Goal: Task Accomplishment & Management: Manage account settings

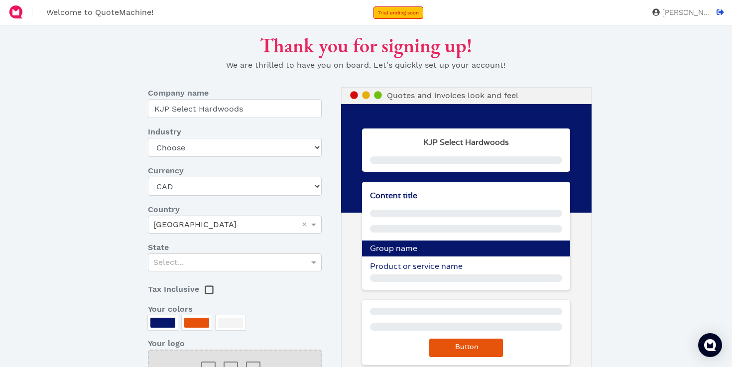
select select "CAD"
click at [206, 146] on select "Choose Art gallery Bike Books Construction (Not retail) Electronics Events Food…" at bounding box center [234, 147] width 173 height 19
select select "other-retail"
click option "Other retail" at bounding box center [0, 0] width 0 height 0
click at [198, 261] on div "Select..." at bounding box center [234, 262] width 172 height 17
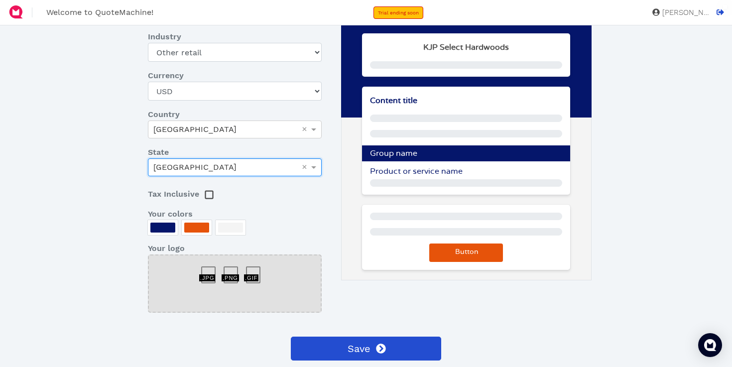
scroll to position [104, 0]
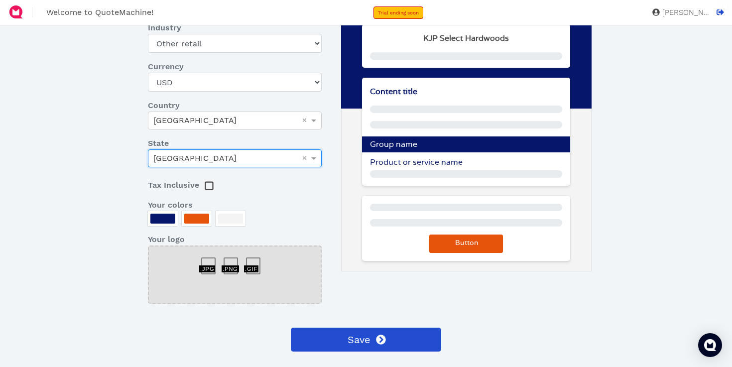
click at [162, 221] on div at bounding box center [162, 219] width 25 height 10
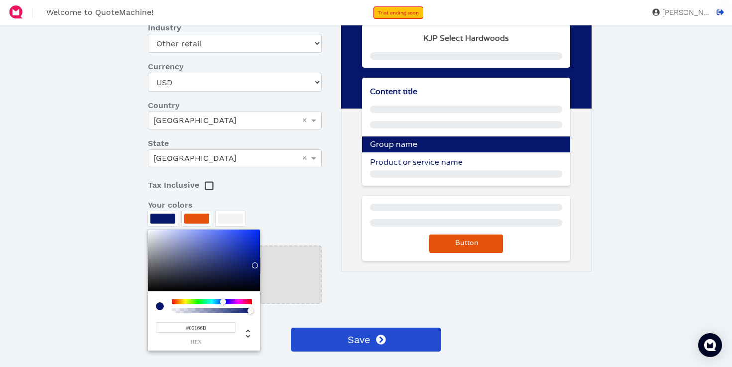
click at [124, 218] on div at bounding box center [366, 183] width 732 height 367
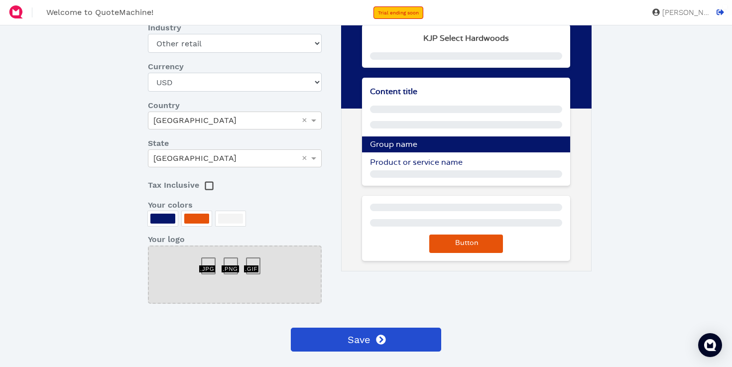
click at [170, 222] on div at bounding box center [162, 219] width 25 height 10
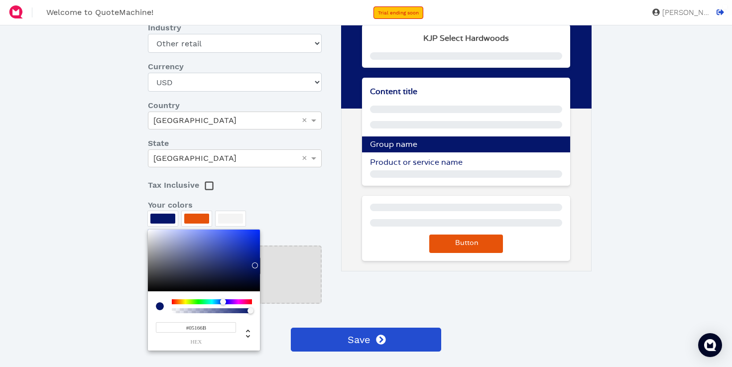
click at [185, 331] on input "#05166B" at bounding box center [196, 327] width 80 height 10
paste input "263B21"
type input "263B21"
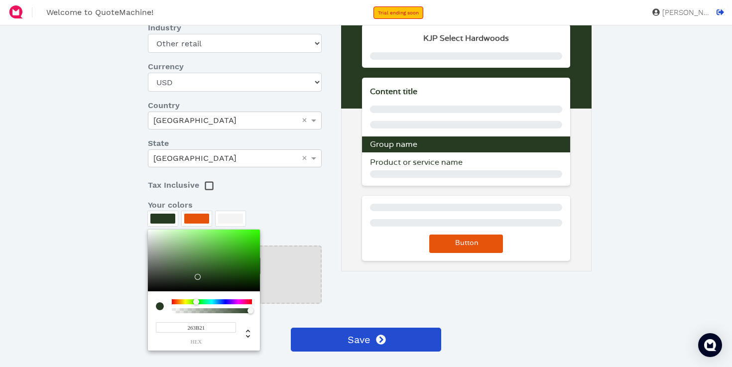
click at [95, 302] on div at bounding box center [366, 183] width 732 height 367
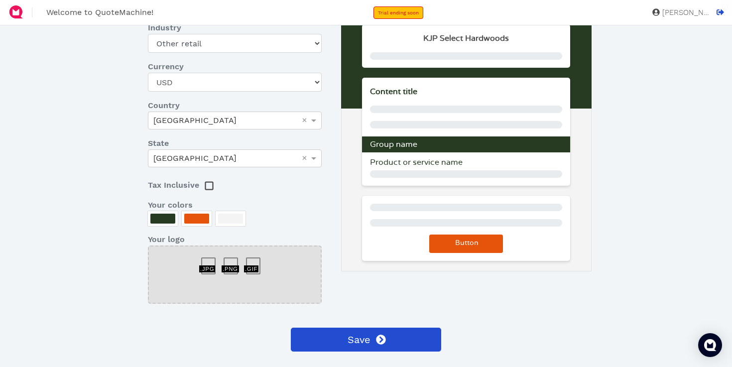
click at [191, 215] on div at bounding box center [196, 219] width 25 height 10
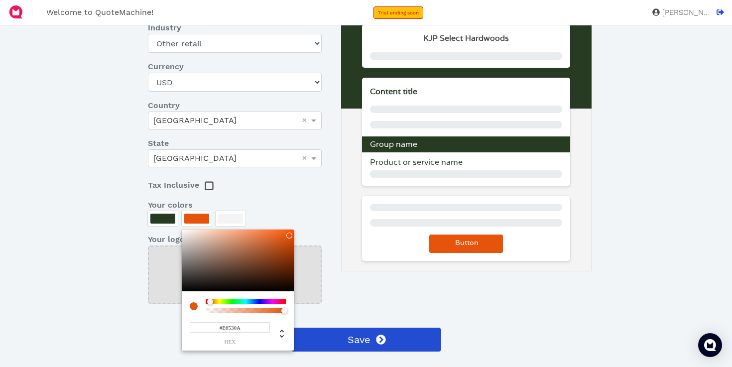
click at [219, 323] on input "#E6530A" at bounding box center [230, 327] width 80 height 10
paste input "627C5C"
click at [221, 329] on input "627C5CE6530A" at bounding box center [230, 327] width 80 height 10
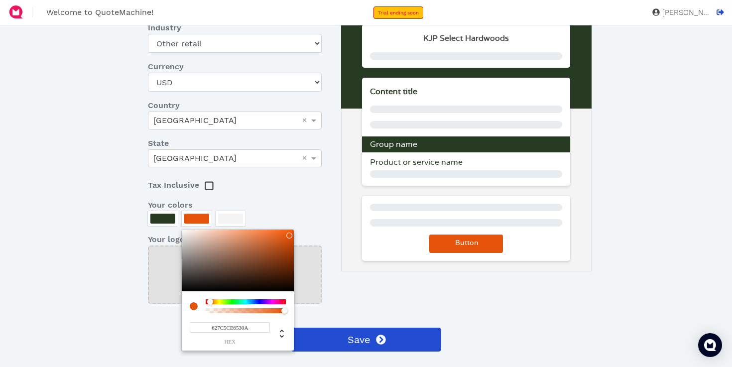
click at [221, 329] on input "627C5CE6530A" at bounding box center [230, 327] width 80 height 10
paste input
type input "627C5C"
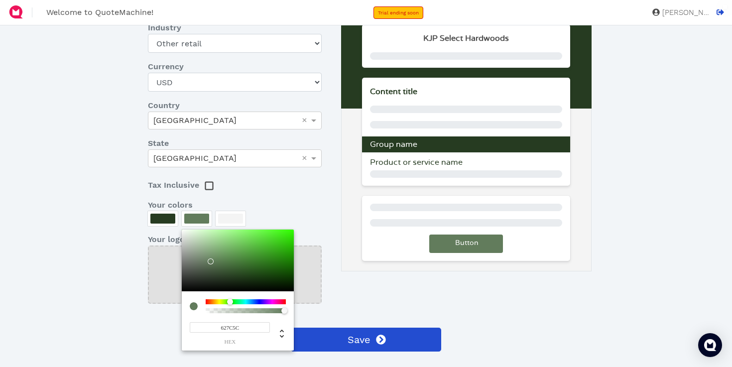
click at [181, 330] on div at bounding box center [366, 183] width 732 height 367
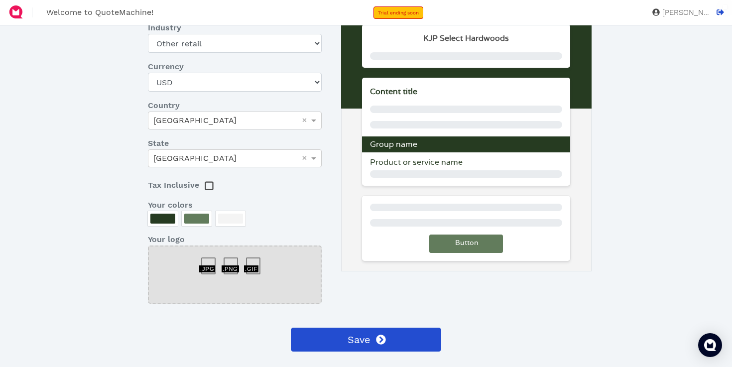
click at [221, 274] on div at bounding box center [234, 275] width 173 height 58
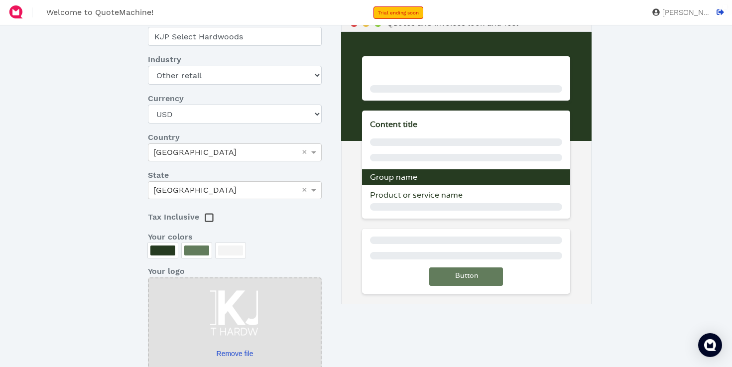
scroll to position [73, 0]
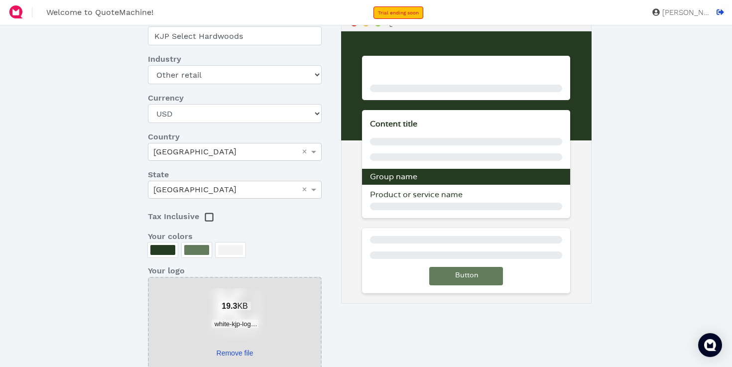
click at [246, 308] on span "19.3 KB" at bounding box center [235, 306] width 32 height 8
click at [233, 356] on link "Remove file" at bounding box center [235, 353] width 60 height 10
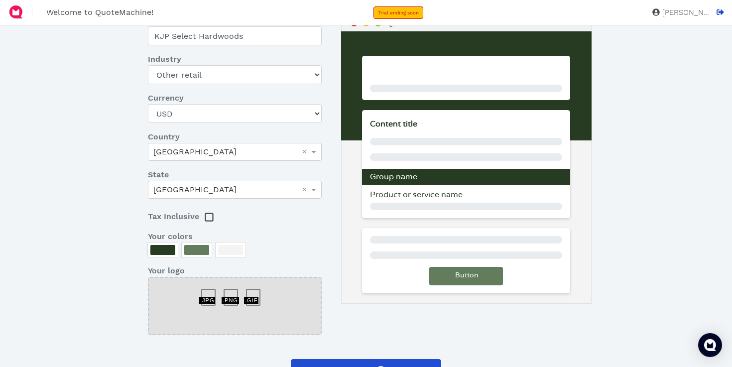
click at [216, 292] on div at bounding box center [234, 306] width 173 height 58
click at [208, 292] on div at bounding box center [212, 292] width 22 height 0
click at [222, 292] on div at bounding box center [234, 306] width 173 height 58
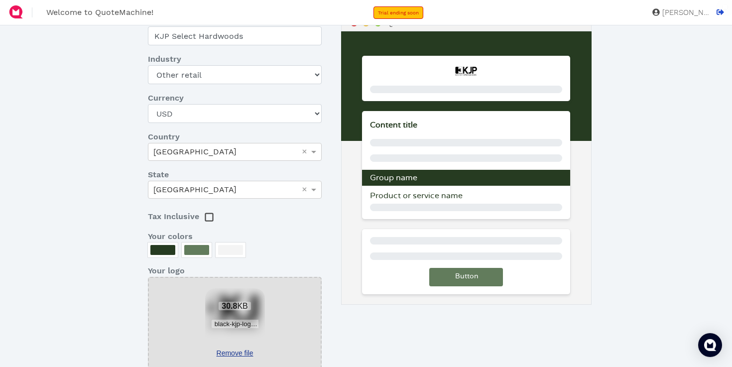
click at [232, 351] on link "Remove file" at bounding box center [235, 353] width 60 height 10
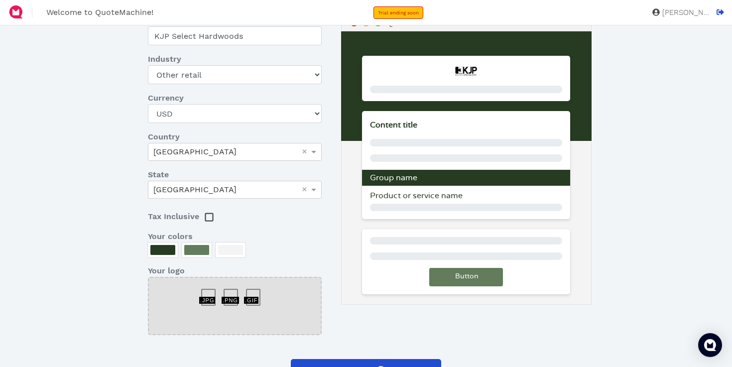
click at [232, 292] on div at bounding box center [235, 292] width 22 height 0
click at [225, 292] on div at bounding box center [235, 292] width 22 height 0
click at [212, 292] on div at bounding box center [212, 292] width 22 height 0
click at [240, 297] on div at bounding box center [234, 306] width 173 height 58
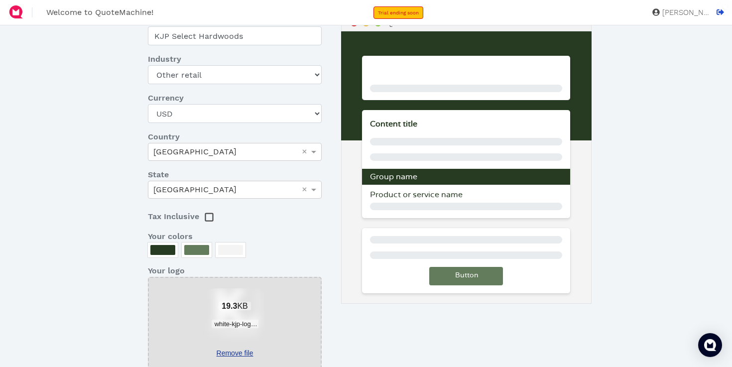
click at [236, 353] on link "Remove file" at bounding box center [235, 353] width 60 height 10
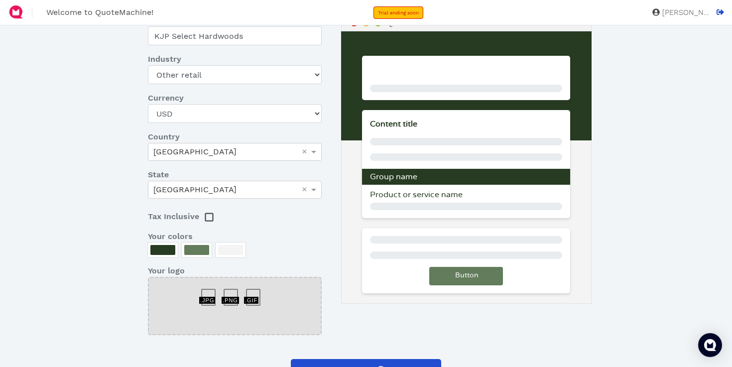
click at [229, 292] on div at bounding box center [235, 292] width 22 height 0
click at [247, 292] on div at bounding box center [257, 292] width 22 height 0
click at [230, 292] on div at bounding box center [235, 292] width 22 height 0
click at [201, 292] on div at bounding box center [212, 292] width 22 height 0
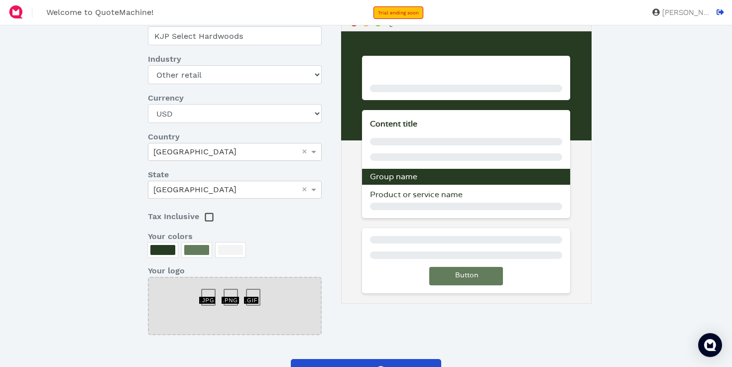
click at [207, 292] on div at bounding box center [212, 292] width 22 height 0
click at [214, 311] on div at bounding box center [234, 306] width 173 height 58
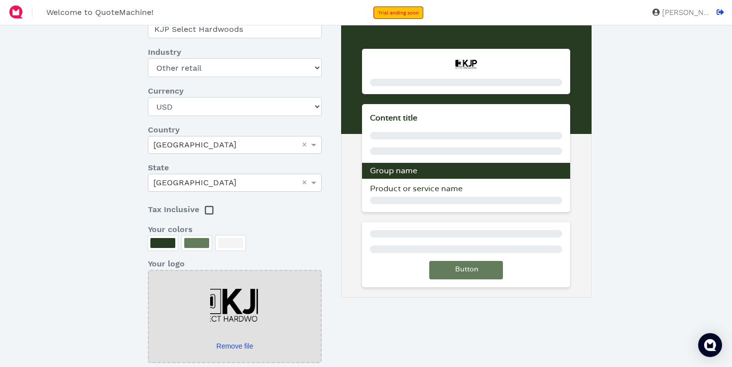
scroll to position [84, 0]
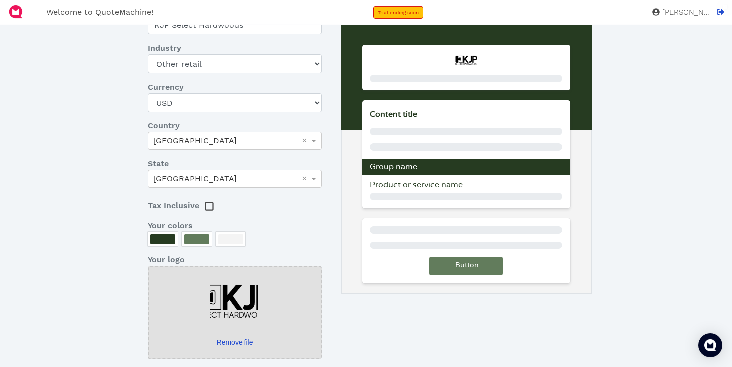
click at [208, 209] on rect at bounding box center [209, 206] width 7 height 7
click at [208, 209] on icon at bounding box center [209, 205] width 6 height 6
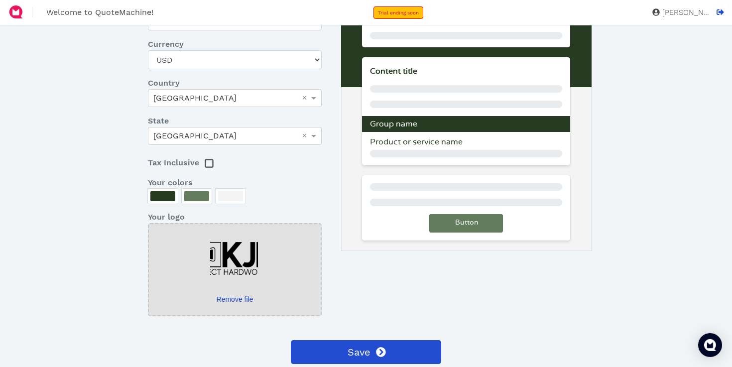
scroll to position [135, 0]
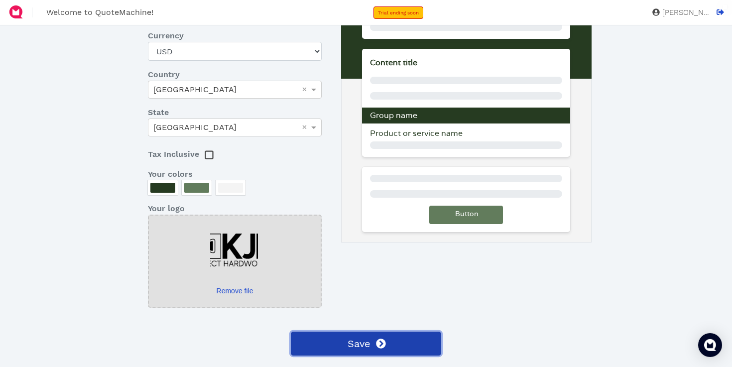
click at [349, 347] on span "Save" at bounding box center [358, 343] width 24 height 15
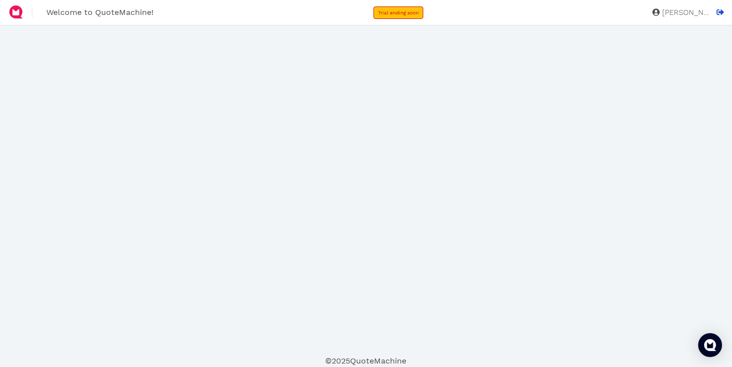
scroll to position [0, 0]
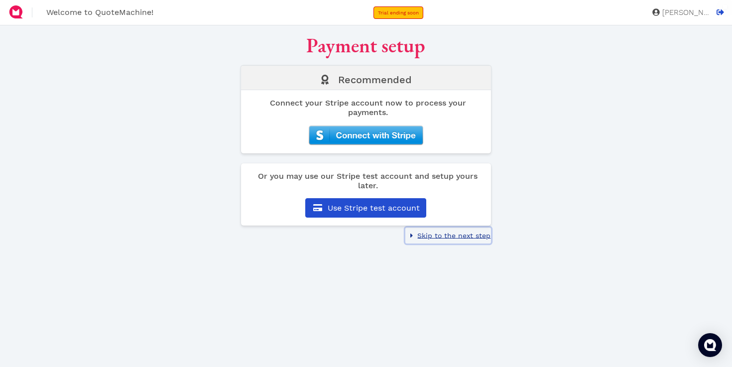
click at [452, 235] on span "Skip to the next step" at bounding box center [453, 236] width 75 height 8
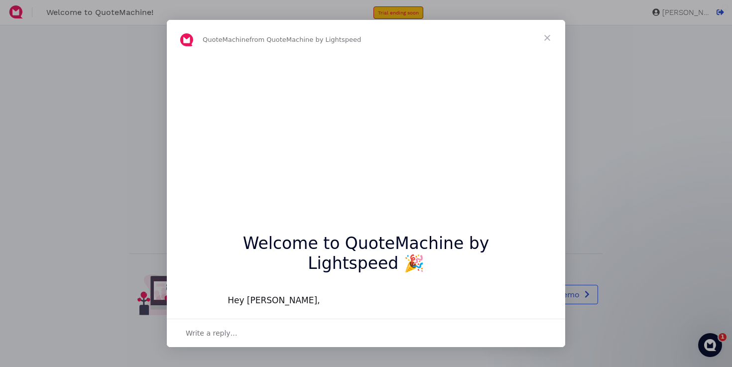
click at [548, 37] on span "Close" at bounding box center [547, 38] width 36 height 36
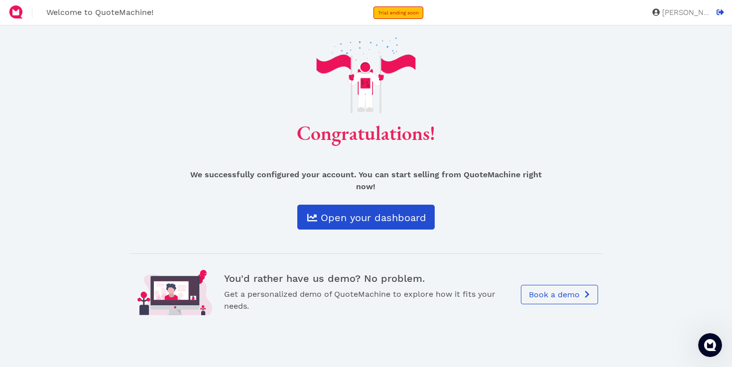
scroll to position [31, 0]
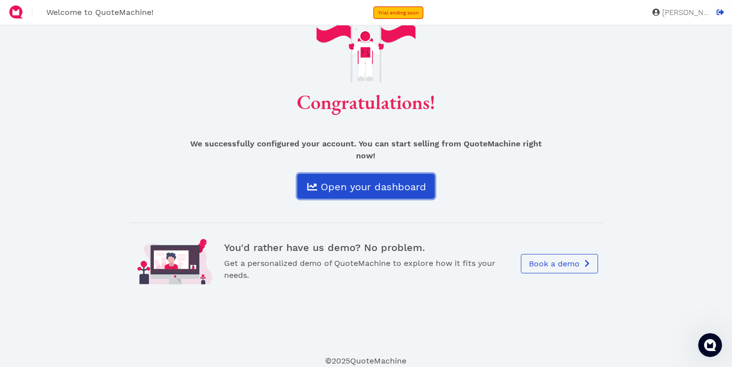
click at [385, 190] on span "Open your dashboard" at bounding box center [372, 187] width 107 height 12
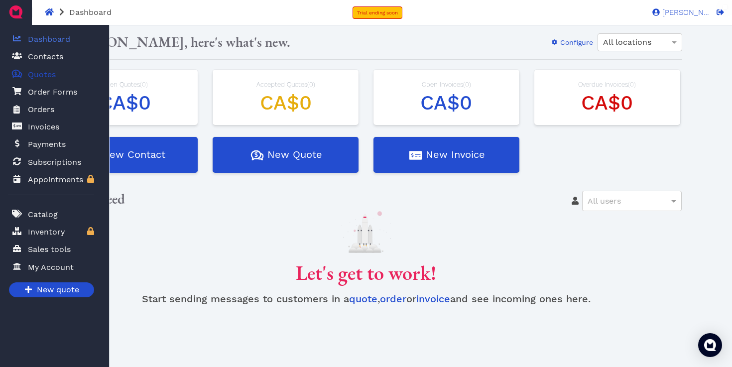
click at [39, 74] on span "Quotes" at bounding box center [42, 75] width 28 height 12
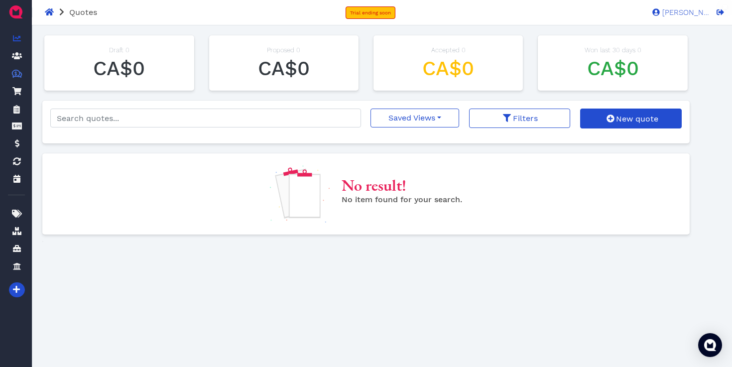
click at [20, 35] on span at bounding box center [17, 39] width 10 height 12
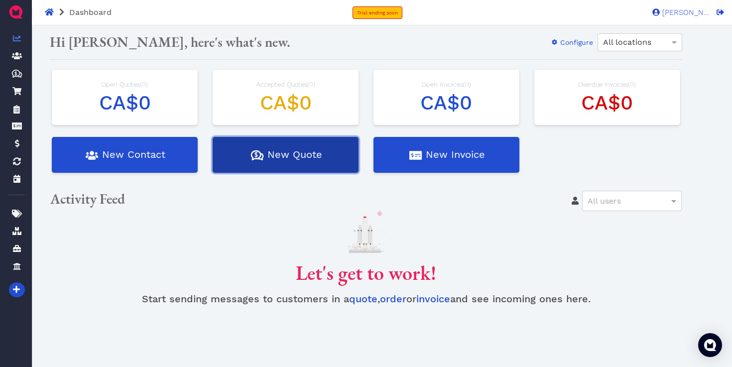
click at [301, 157] on button "Quotes Created with Sketch. $ New Quote" at bounding box center [286, 155] width 146 height 36
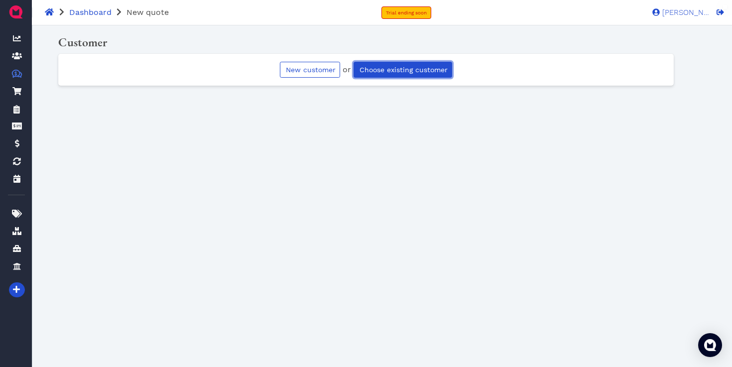
click at [377, 73] on span "Choose existing customer" at bounding box center [403, 70] width 90 height 8
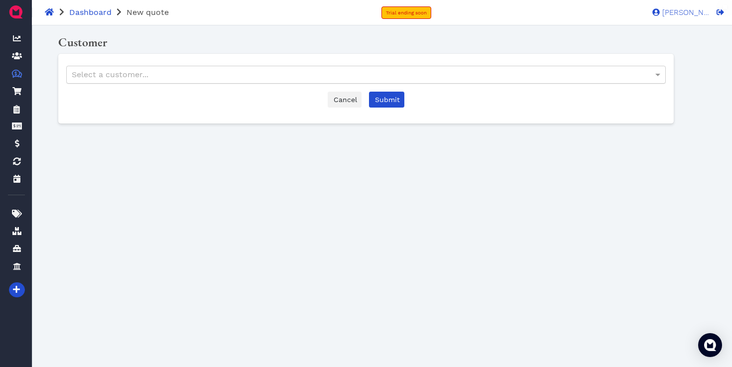
click at [289, 77] on div "Select a customer..." at bounding box center [366, 74] width 599 height 17
type input "["
type input "p"
click at [416, 17] on link "Trial ending soon" at bounding box center [407, 12] width 50 height 12
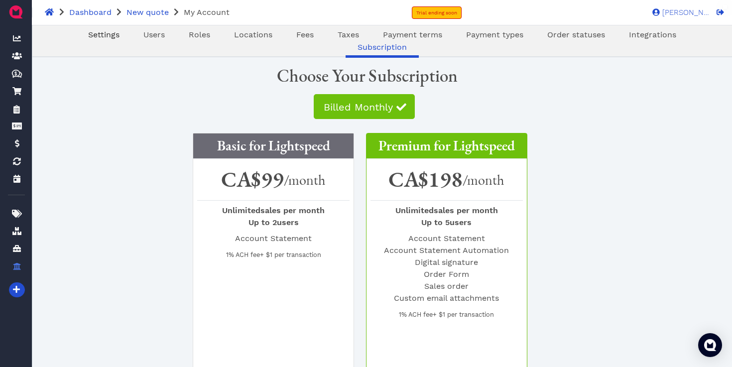
click at [88, 38] on span "Settings" at bounding box center [103, 34] width 31 height 9
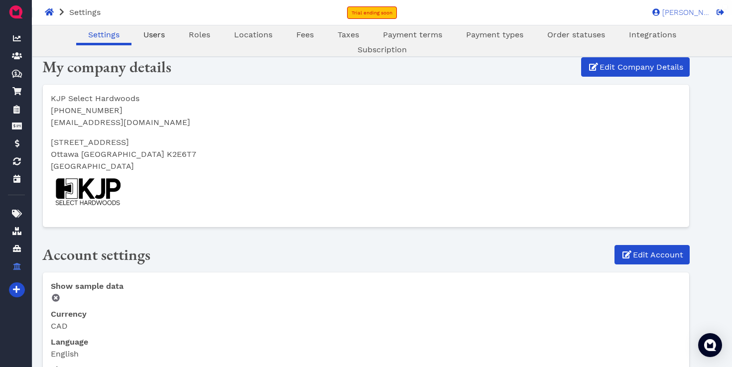
click at [143, 37] on span "Users" at bounding box center [153, 34] width 21 height 9
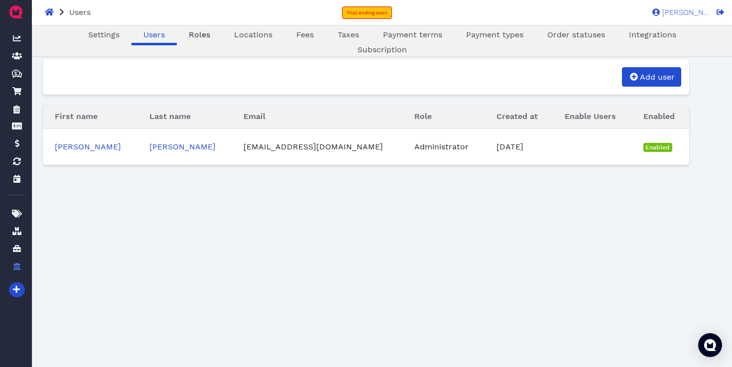
click at [189, 36] on span "Roles" at bounding box center [199, 34] width 21 height 9
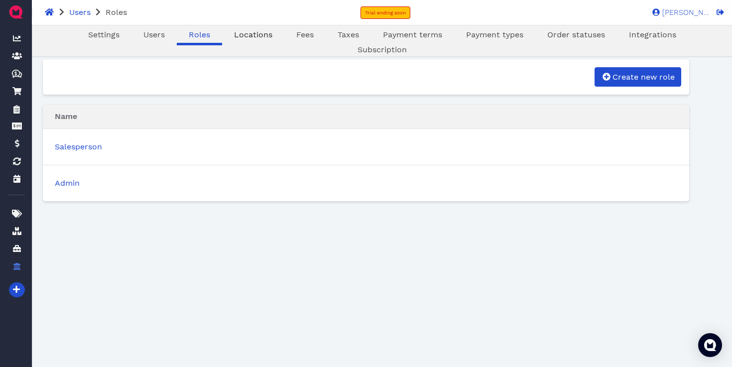
click at [234, 39] on span "Locations" at bounding box center [253, 34] width 38 height 9
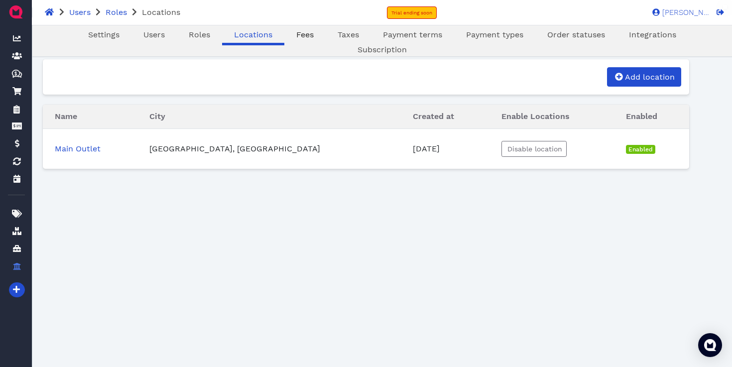
click at [284, 37] on link "Fees" at bounding box center [304, 35] width 41 height 12
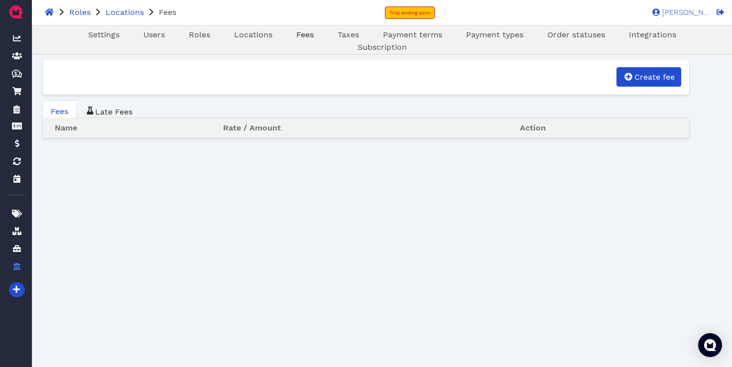
click at [296, 33] on span "Fees" at bounding box center [304, 34] width 17 height 9
click at [338, 38] on span "Taxes" at bounding box center [348, 34] width 21 height 9
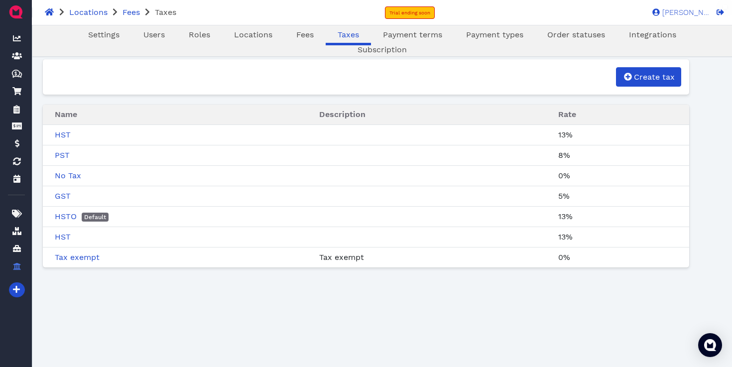
click at [87, 240] on td "HST" at bounding box center [175, 237] width 264 height 20
click at [61, 240] on link "HST" at bounding box center [65, 236] width 21 height 9
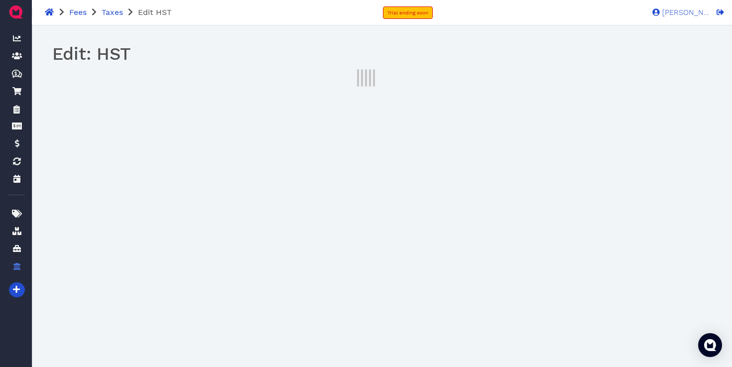
select select "02269032-116e-11f0-eb9a-5da22f021d18"
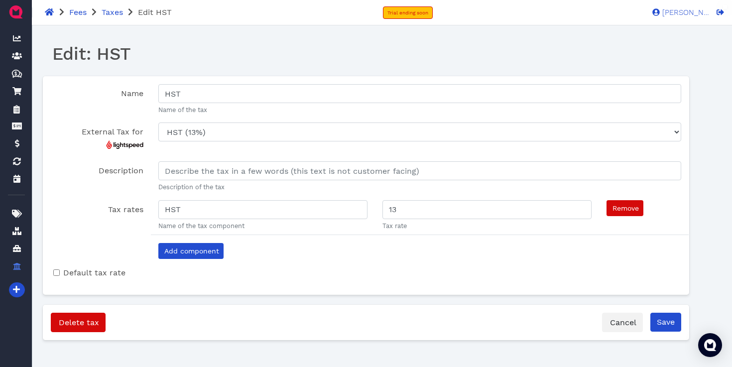
click at [52, 271] on div "Default tax rate" at bounding box center [366, 273] width 631 height 12
click at [59, 273] on input "Default tax rate" at bounding box center [56, 272] width 6 height 6
checkbox input "true"
click at [669, 325] on input "Save" at bounding box center [666, 322] width 31 height 19
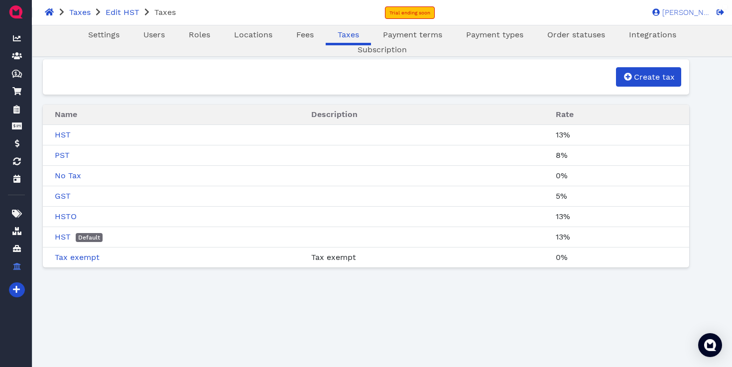
click at [372, 42] on div "Payment terms" at bounding box center [412, 36] width 83 height 14
click at [383, 34] on span "Payment terms" at bounding box center [412, 34] width 59 height 9
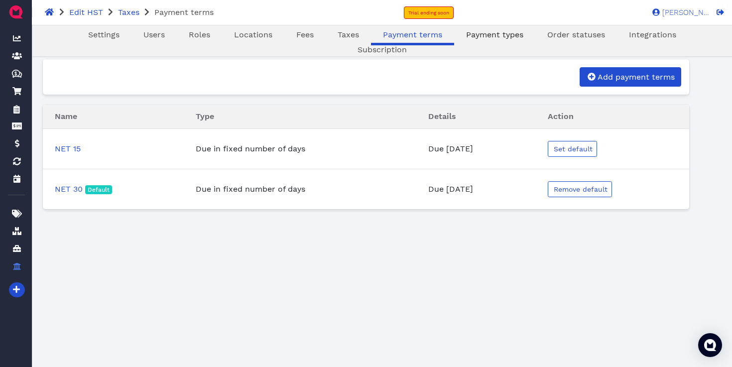
click at [460, 40] on link "Payment types" at bounding box center [494, 35] width 81 height 12
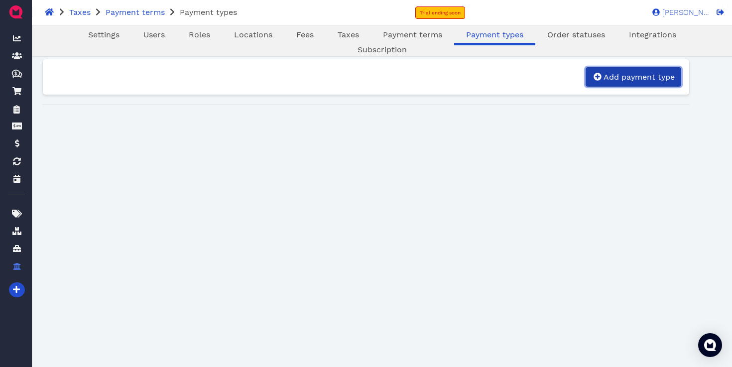
click at [627, 79] on span "Add payment type" at bounding box center [638, 76] width 73 height 9
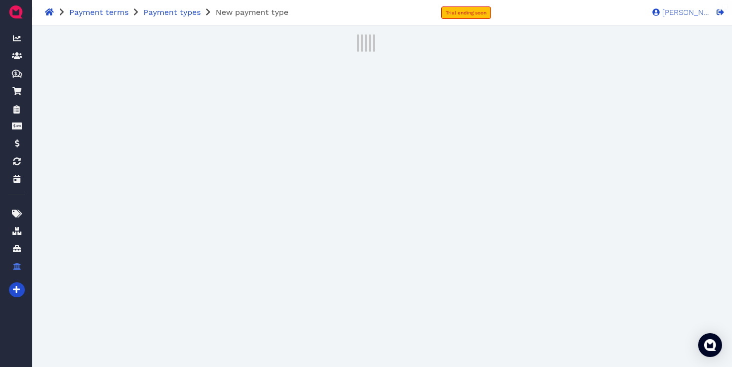
select select "enabled"
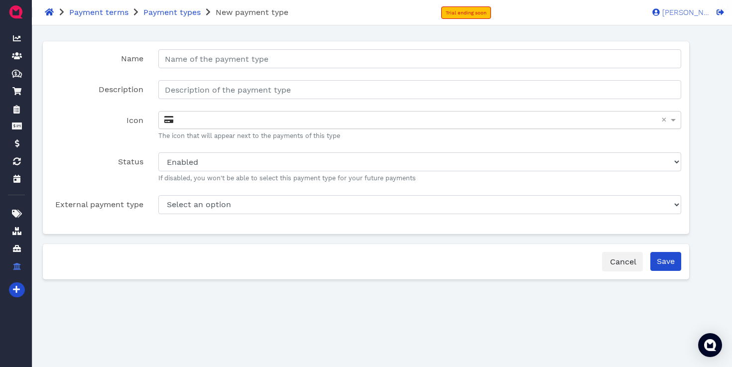
click at [240, 117] on div at bounding box center [420, 120] width 522 height 17
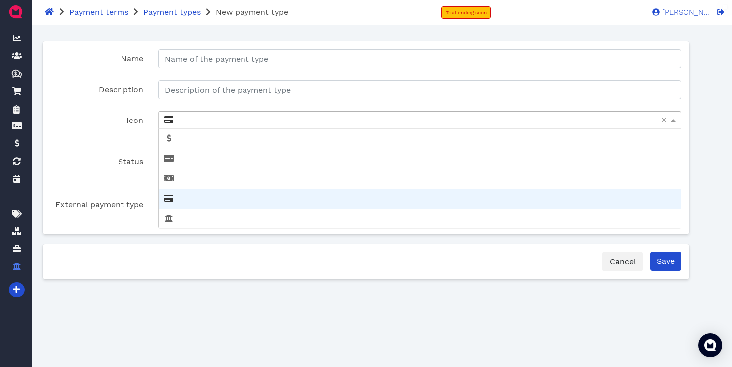
click at [240, 117] on div at bounding box center [420, 120] width 522 height 17
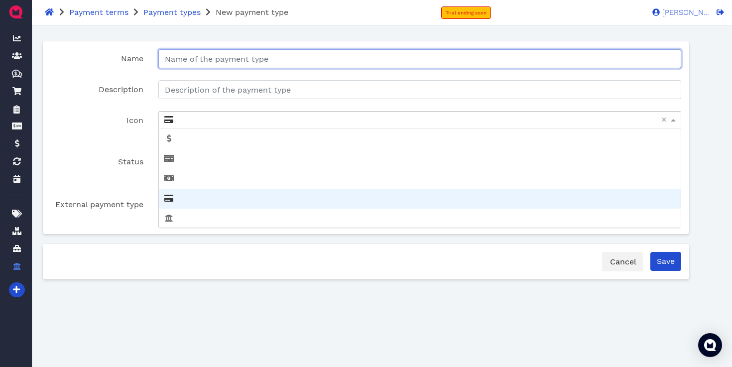
click at [227, 66] on input "Name" at bounding box center [419, 58] width 523 height 19
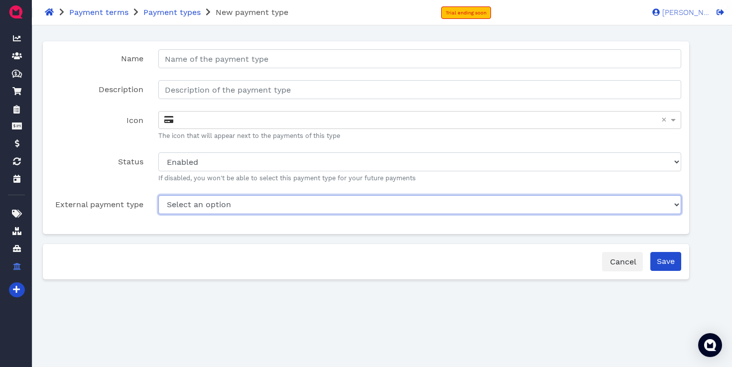
click at [284, 199] on select "Select an option Cash (Store) Cash rounding Credit / Debit (Store) Design Desk …" at bounding box center [419, 204] width 523 height 19
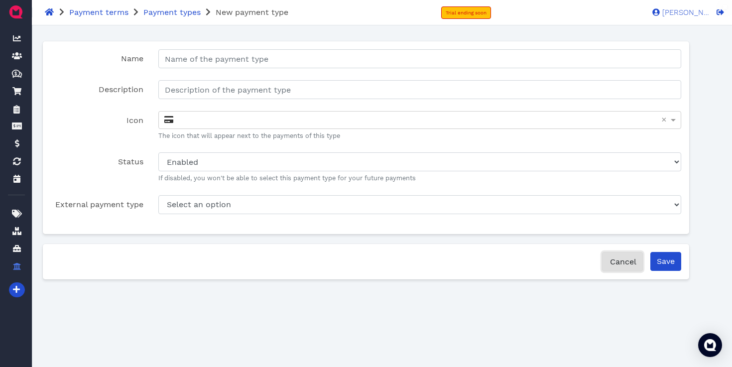
click at [611, 263] on span "Cancel" at bounding box center [623, 261] width 28 height 9
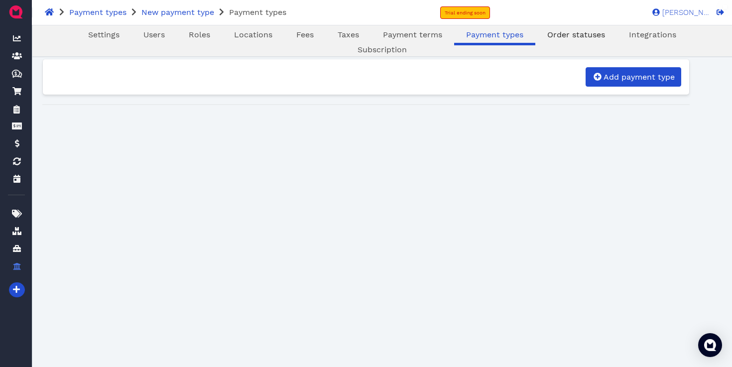
click at [547, 37] on span "Order statuses" at bounding box center [576, 34] width 58 height 9
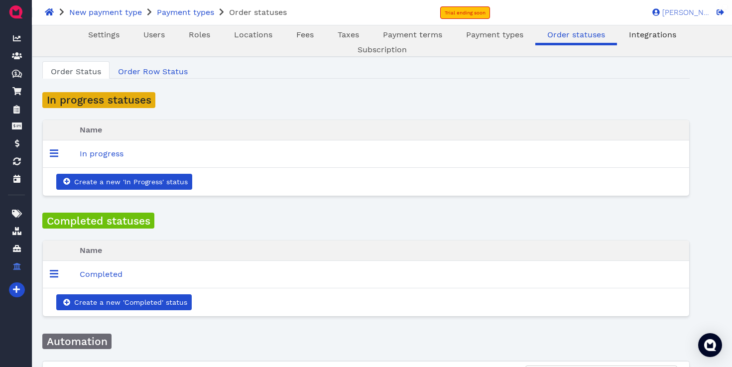
click at [629, 36] on span "Integrations" at bounding box center [652, 34] width 47 height 9
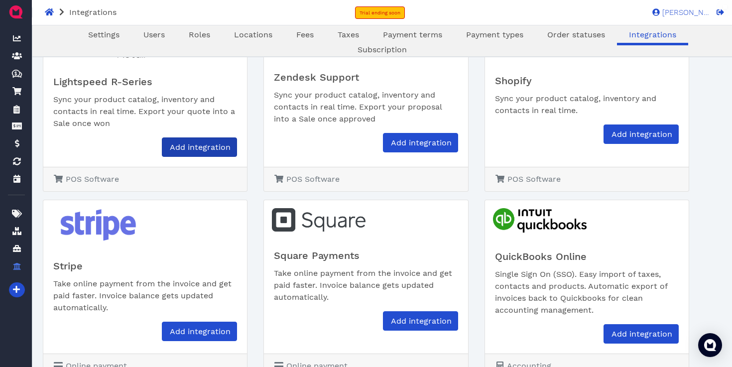
scroll to position [101, 0]
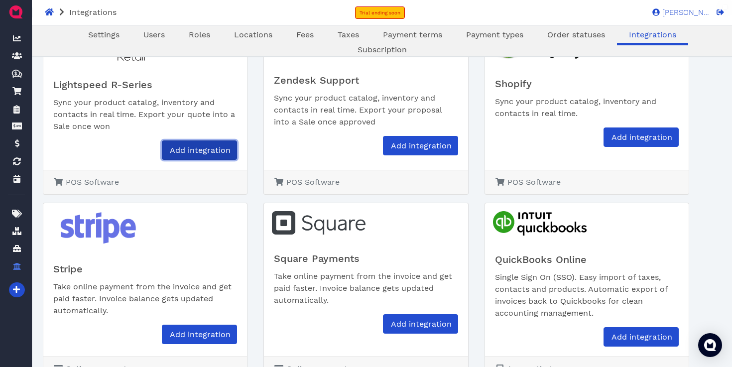
click at [222, 157] on link "Add integration" at bounding box center [199, 149] width 75 height 19
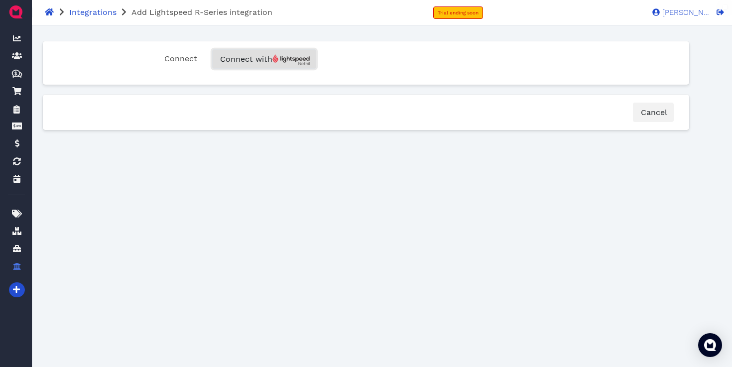
click at [258, 60] on span "Connect with" at bounding box center [264, 58] width 91 height 9
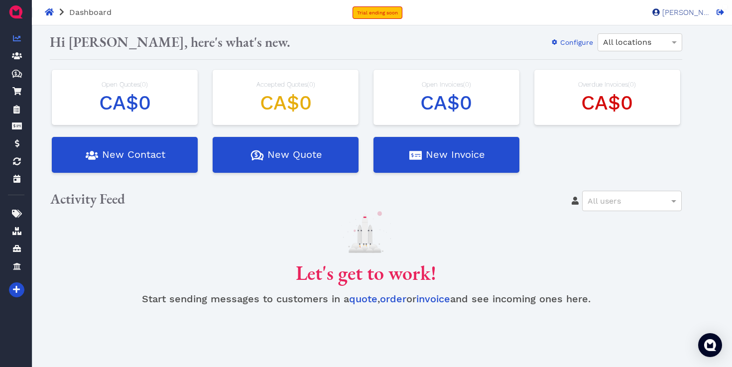
click at [691, 12] on span "[PERSON_NAME]" at bounding box center [685, 12] width 50 height 7
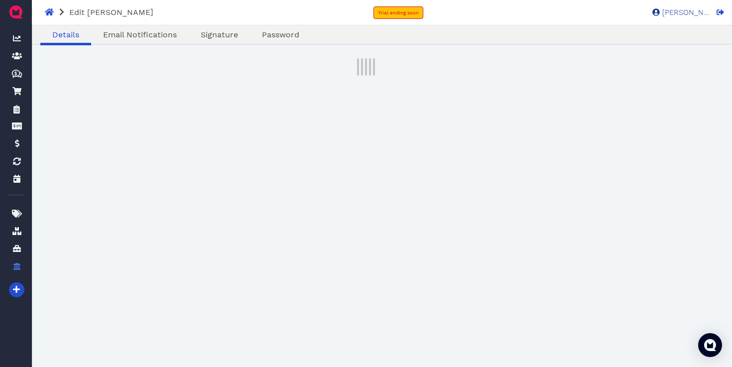
select select "admin"
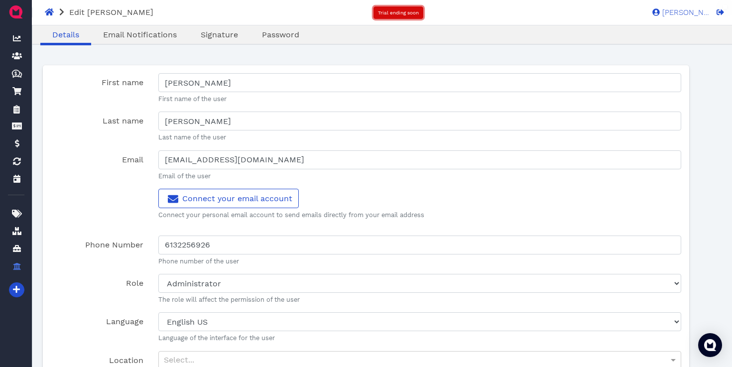
click at [393, 14] on span "Trial ending soon" at bounding box center [398, 12] width 41 height 5
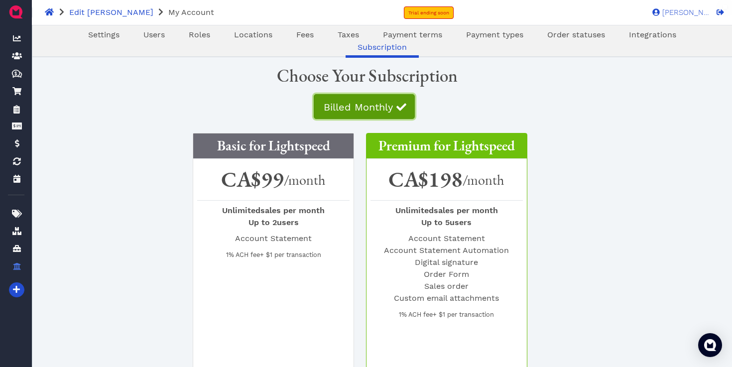
click at [380, 105] on span "Billed Monthly" at bounding box center [357, 107] width 71 height 12
radio input "false"
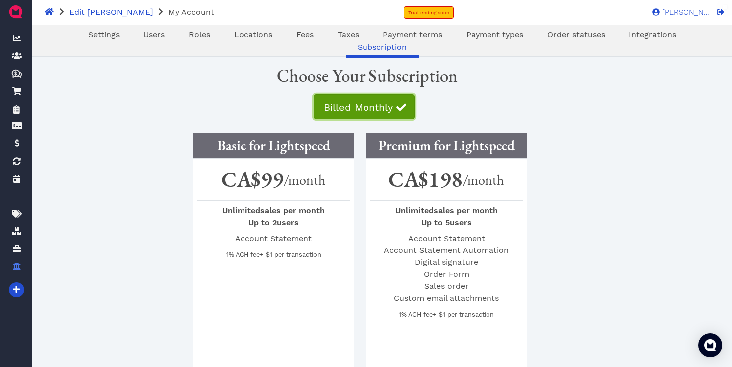
click at [380, 105] on span "Billed Monthly" at bounding box center [357, 107] width 71 height 12
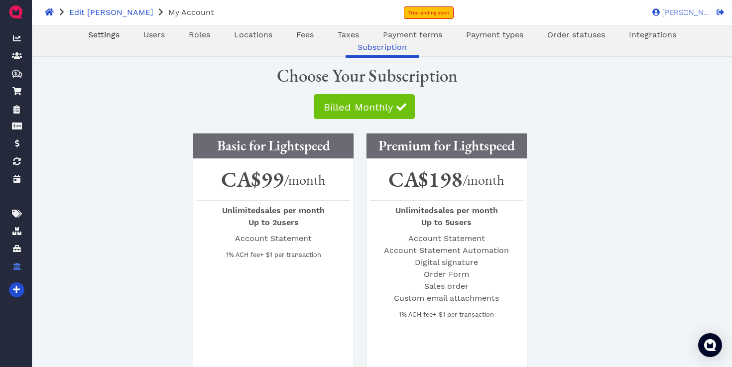
click at [88, 35] on span "Settings" at bounding box center [103, 34] width 31 height 9
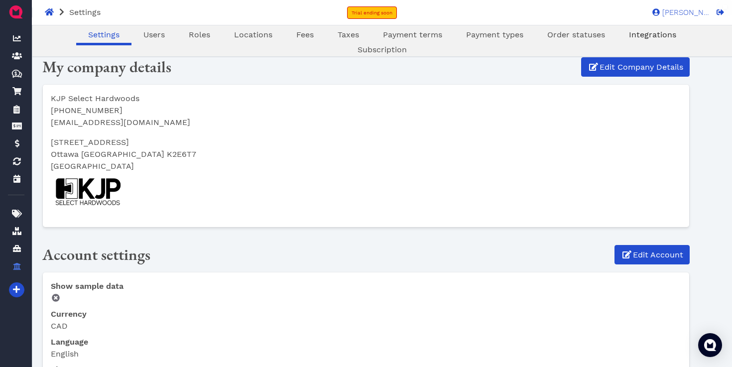
click at [629, 38] on span "Integrations" at bounding box center [652, 34] width 47 height 9
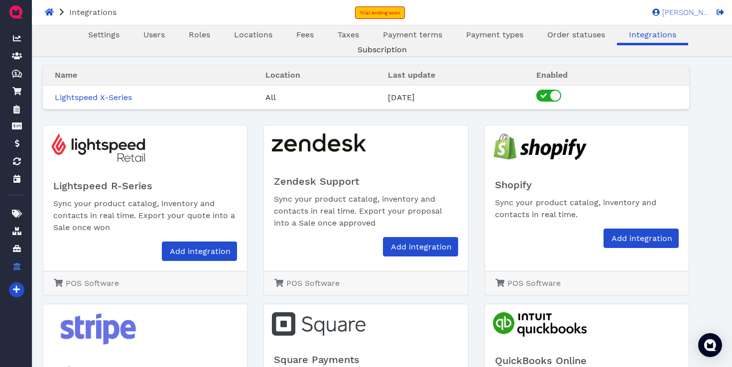
click at [419, 44] on link "Subscription" at bounding box center [382, 50] width 73 height 12
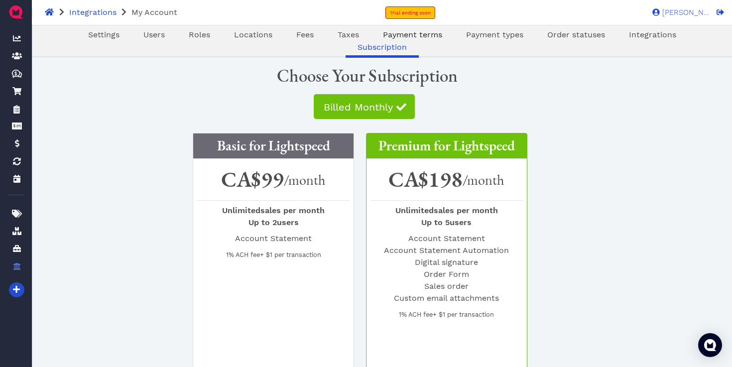
click at [383, 38] on span "Payment terms" at bounding box center [412, 34] width 59 height 9
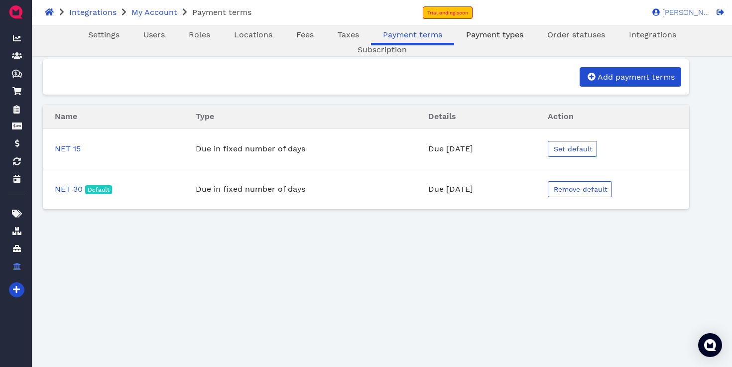
click at [455, 29] on link "Payment types" at bounding box center [494, 35] width 81 height 12
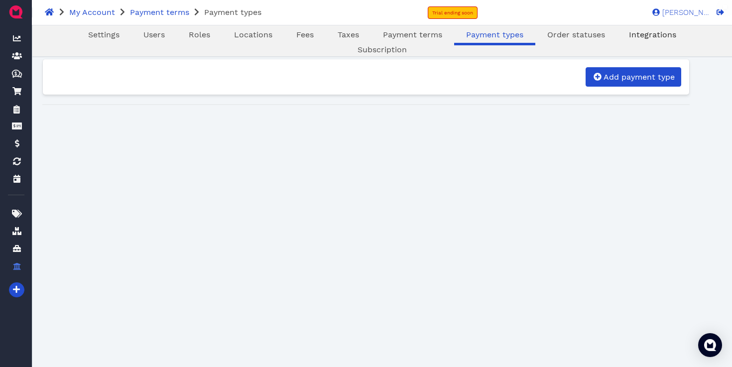
click at [625, 40] on link "Integrations" at bounding box center [652, 35] width 71 height 12
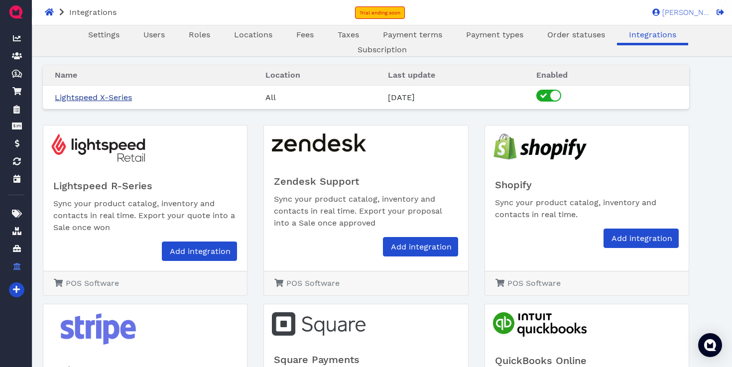
click at [113, 97] on link "Lightspeed X-Series" at bounding box center [93, 97] width 77 height 9
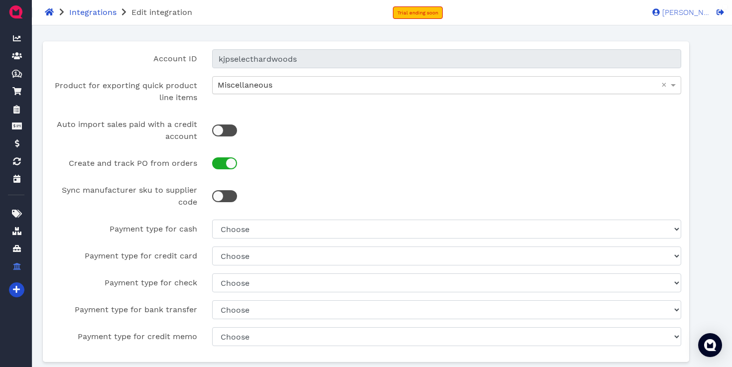
click at [252, 89] on span "Miscellaneous" at bounding box center [245, 84] width 55 height 9
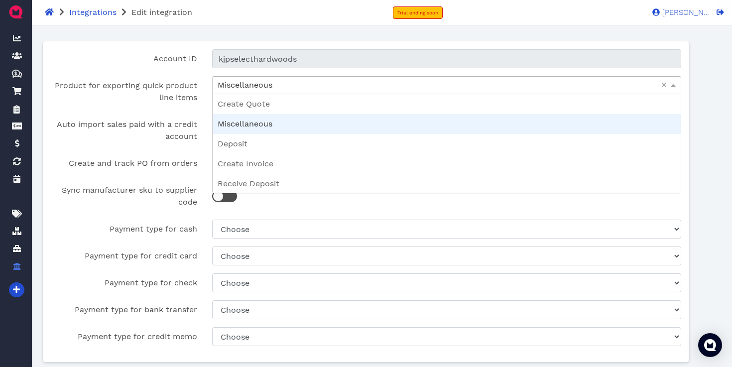
click at [251, 81] on span "Miscellaneous" at bounding box center [245, 84] width 55 height 9
click at [165, 69] on div "Account ID kjpselecthardwoods Product for exporting quick product line items Mi…" at bounding box center [366, 201] width 647 height 321
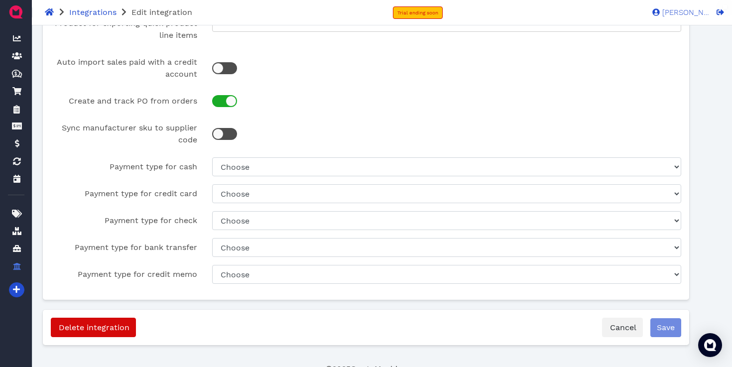
scroll to position [71, 0]
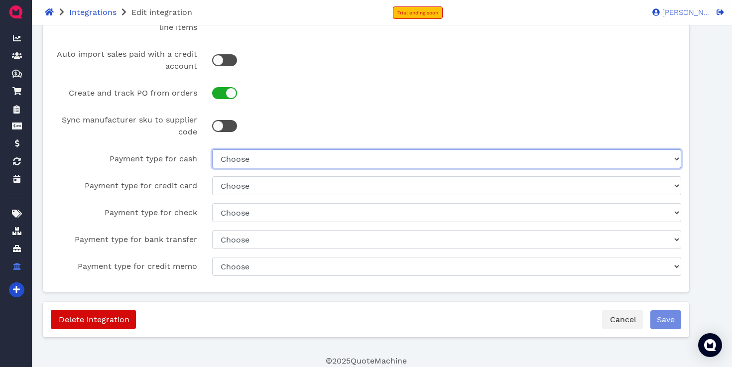
click at [227, 166] on select "Choose Cash rounding Cash (Store) Office Gift Card Shopify Design Desk Credit /…" at bounding box center [446, 158] width 469 height 19
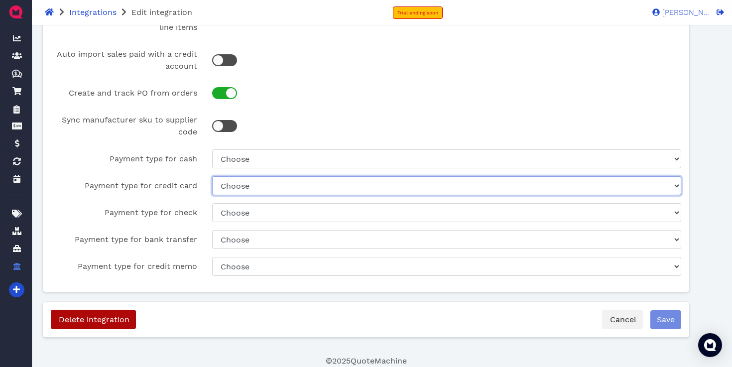
scroll to position [0, 0]
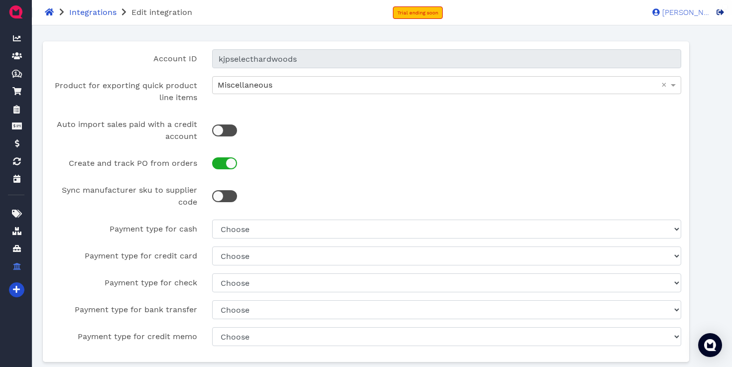
click at [722, 12] on icon at bounding box center [720, 11] width 7 height 5
